Goal: Task Accomplishment & Management: Manage account settings

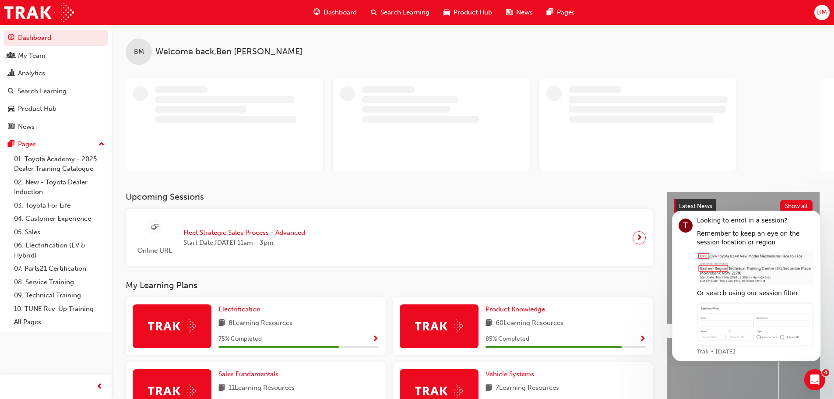
click at [232, 230] on span "Fleet Strategic Sales Process - Advanced" at bounding box center [245, 233] width 122 height 10
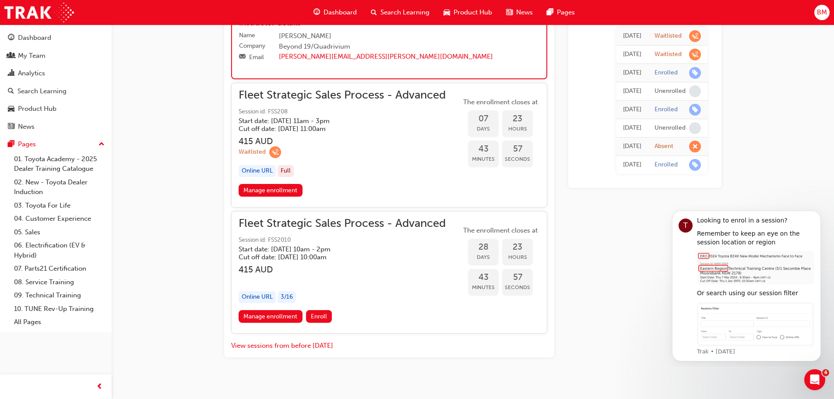
scroll to position [1591, 0]
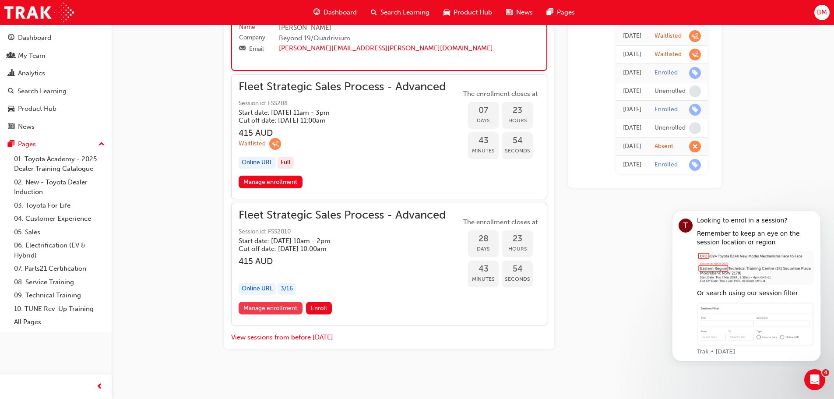
click at [286, 309] on link "Manage enrollment" at bounding box center [271, 308] width 64 height 13
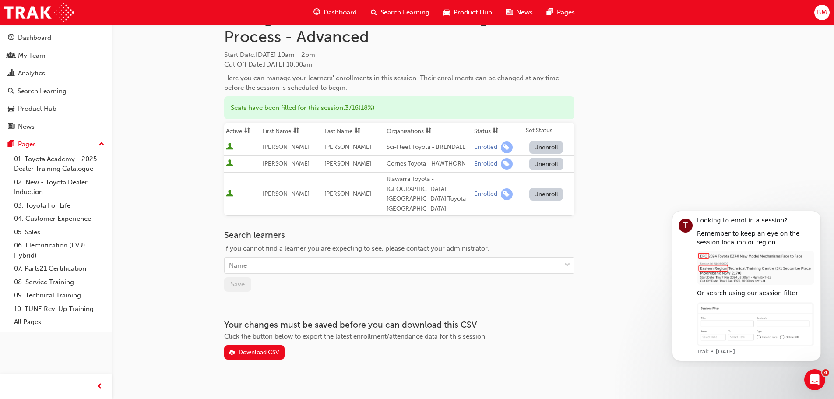
scroll to position [44, 0]
click at [378, 258] on div "Name" at bounding box center [393, 265] width 336 height 15
type input "mcdon"
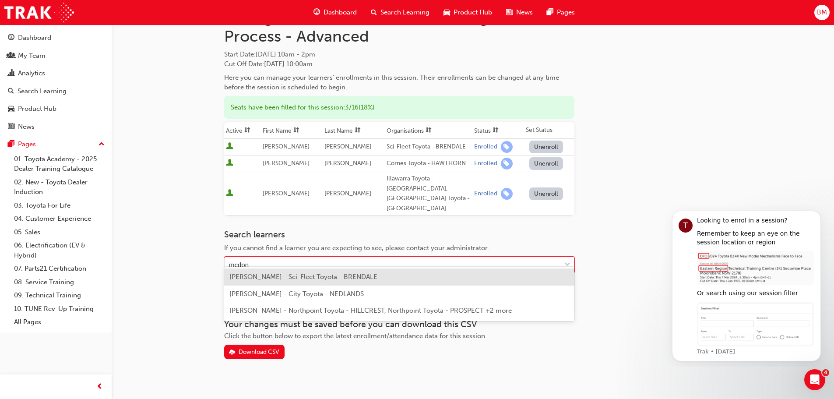
click at [336, 278] on span "Ben McDonald - Sci-Fleet Toyota - BRENDALE" at bounding box center [304, 277] width 148 height 8
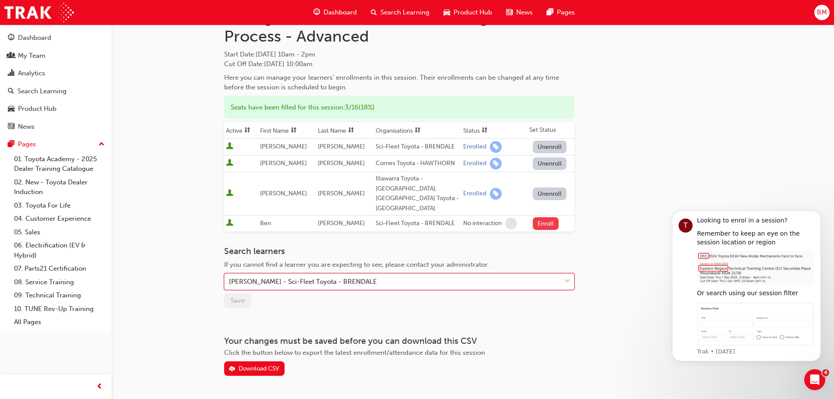
click at [548, 217] on button "Enroll" at bounding box center [546, 223] width 26 height 13
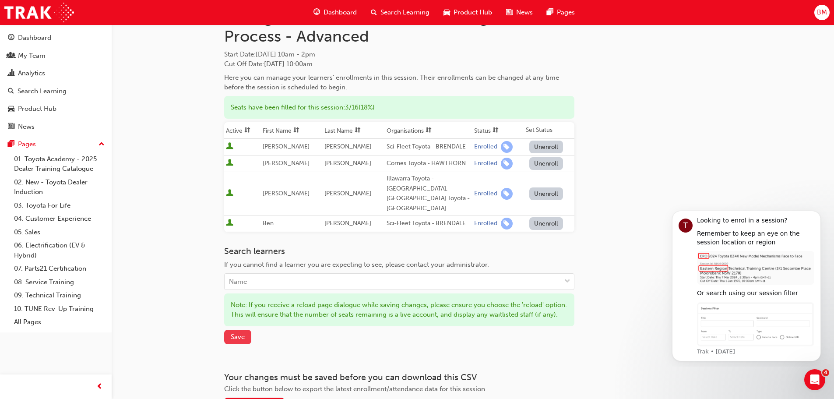
click at [240, 336] on span "Save" at bounding box center [238, 337] width 14 height 8
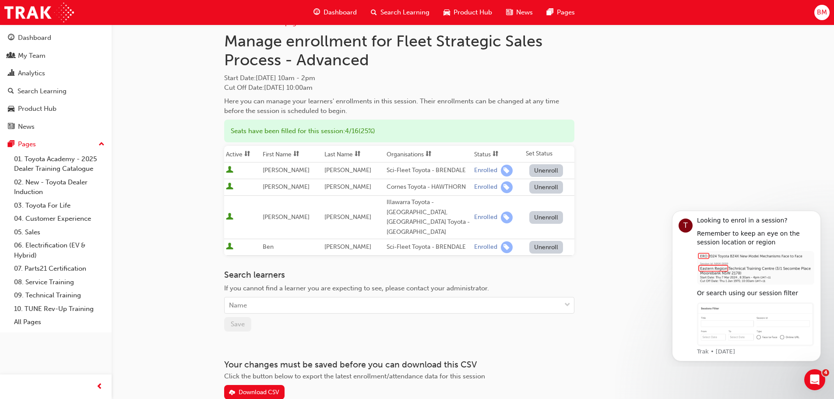
scroll to position [0, 0]
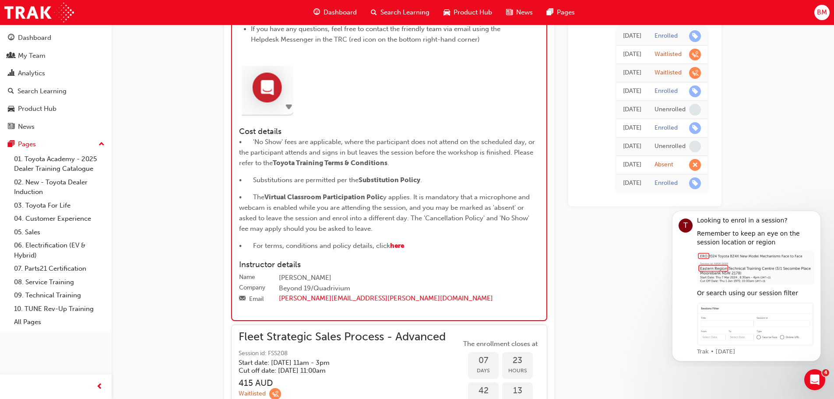
scroll to position [1372, 0]
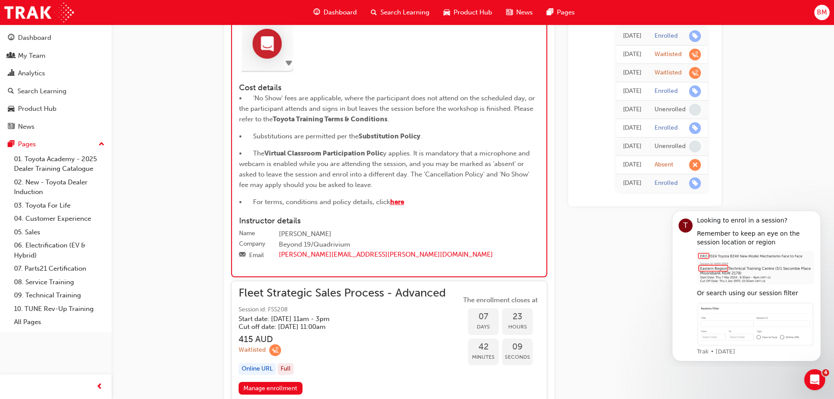
click at [399, 206] on span "here" at bounding box center [397, 202] width 14 height 8
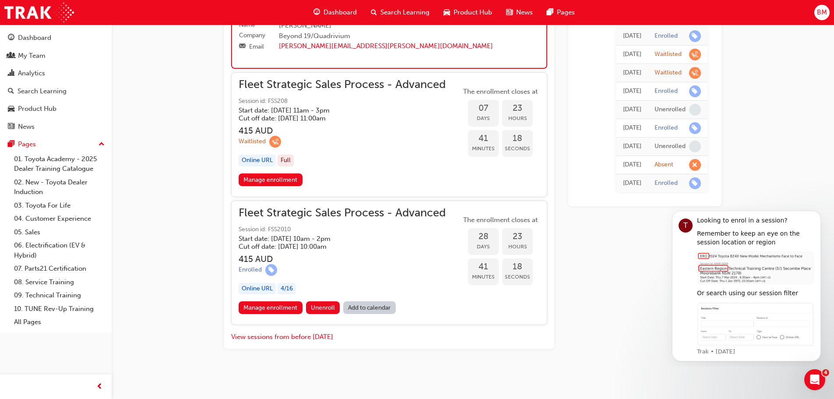
scroll to position [1593, 0]
click at [276, 307] on link "Manage enrollment" at bounding box center [271, 307] width 64 height 13
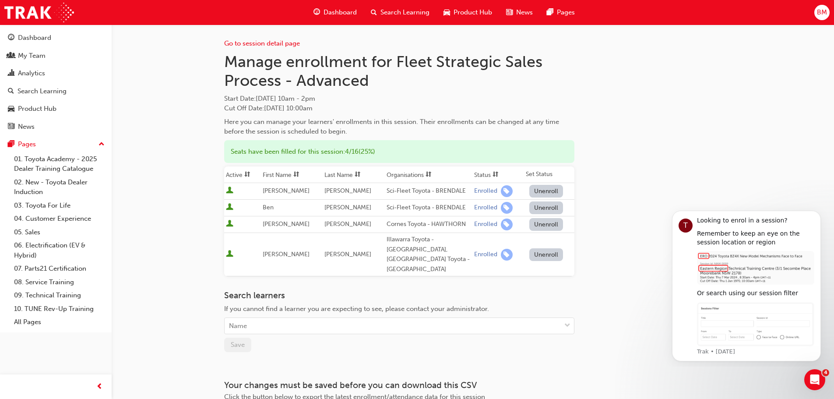
click at [541, 209] on button "Unenroll" at bounding box center [547, 208] width 34 height 13
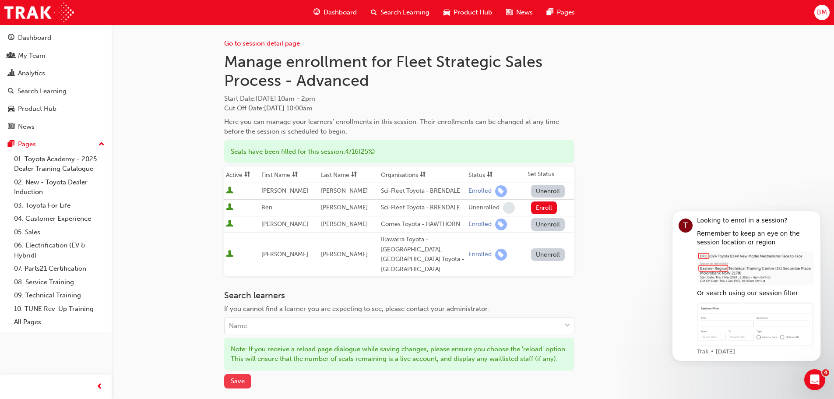
click at [244, 378] on span "Save" at bounding box center [238, 381] width 14 height 8
